Goal: Task Accomplishment & Management: Manage account settings

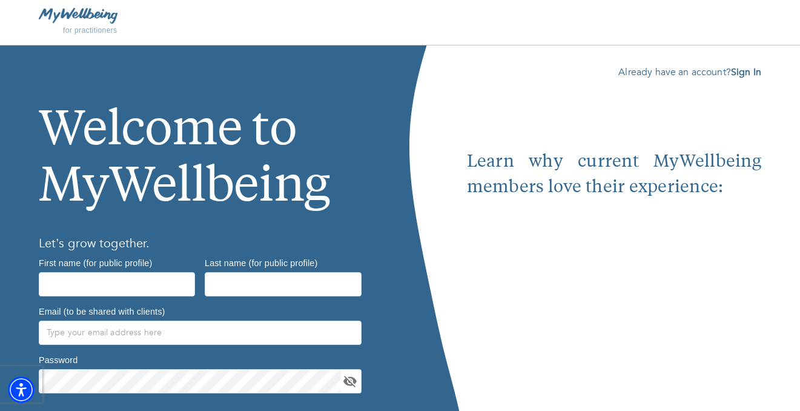
click at [751, 75] on b "Sign In" at bounding box center [746, 71] width 30 height 13
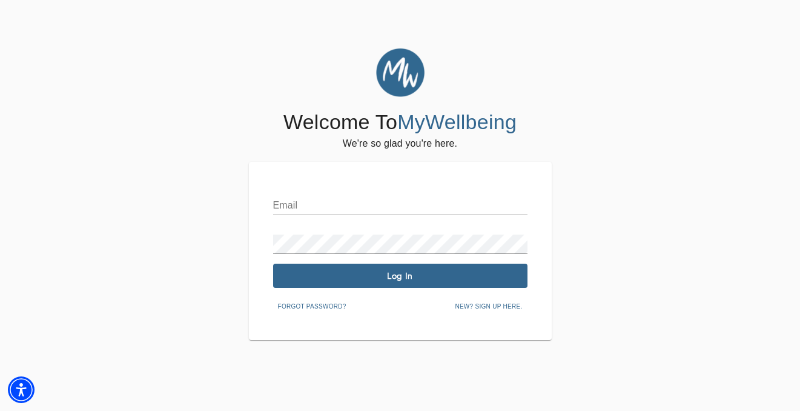
click at [393, 219] on div "Email Password Log In Forgot password? New? Sign up here." at bounding box center [400, 251] width 254 height 130
click at [393, 207] on input "text" at bounding box center [400, 205] width 254 height 19
type input "[EMAIL_ADDRESS][DOMAIN_NAME]"
click at [417, 290] on div "Email [EMAIL_ADDRESS][DOMAIN_NAME] Password Log In Forgot password? New? Sign u…" at bounding box center [400, 251] width 254 height 130
click at [417, 283] on button "Log In" at bounding box center [400, 276] width 254 height 24
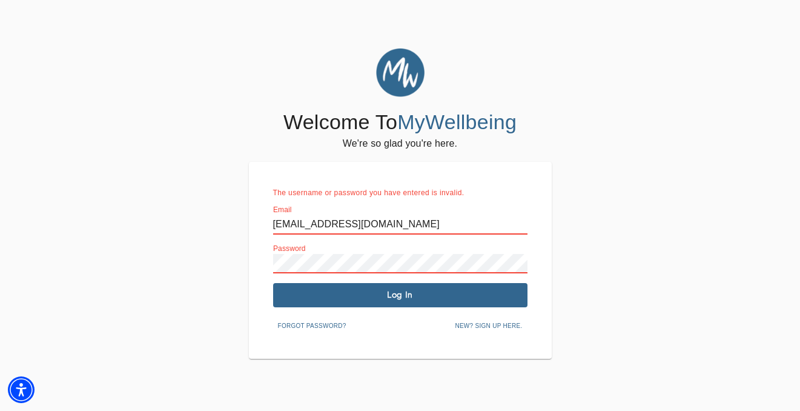
click at [243, 259] on div "Welcome To MyWellbeing We're so glad you're here. The username or password you …" at bounding box center [400, 203] width 794 height 310
click at [353, 304] on button "Log In" at bounding box center [400, 295] width 254 height 24
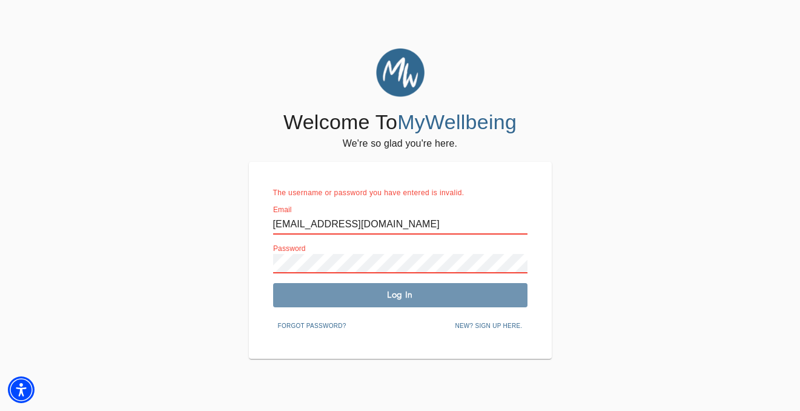
click at [353, 300] on span "Log In" at bounding box center [400, 295] width 245 height 12
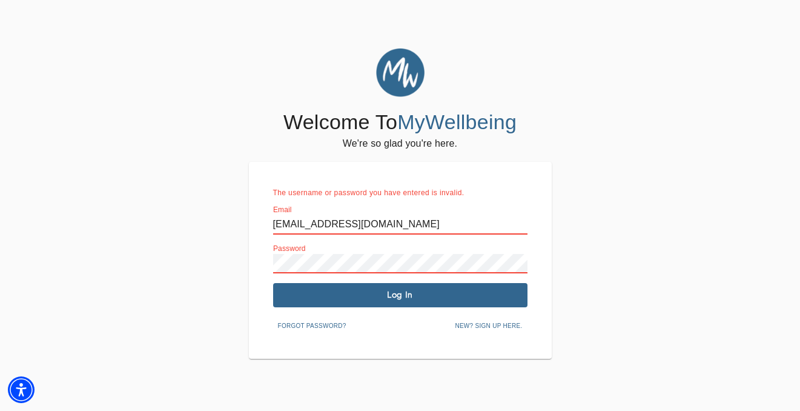
click at [254, 262] on div "The username or password you have entered is invalid. Email [EMAIL_ADDRESS][DOM…" at bounding box center [400, 260] width 303 height 197
click at [330, 296] on span "Log In" at bounding box center [400, 295] width 245 height 12
